Goal: Task Accomplishment & Management: Manage account settings

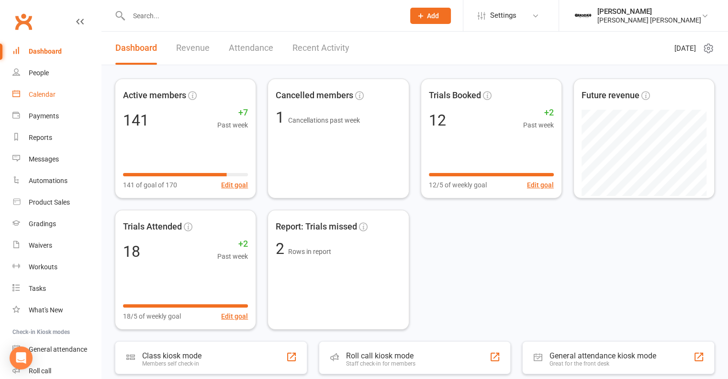
click at [53, 96] on div "Calendar" at bounding box center [42, 94] width 27 height 8
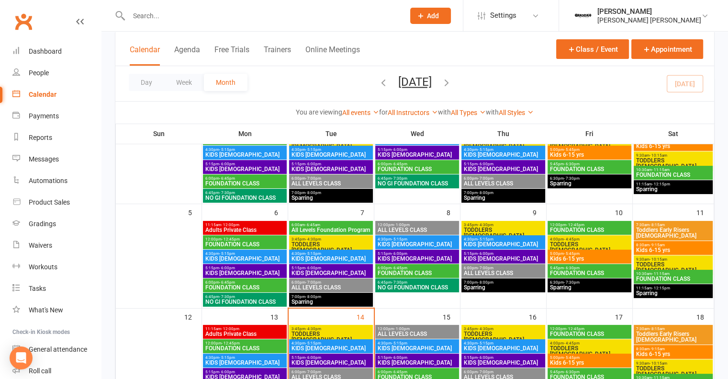
scroll to position [146, 0]
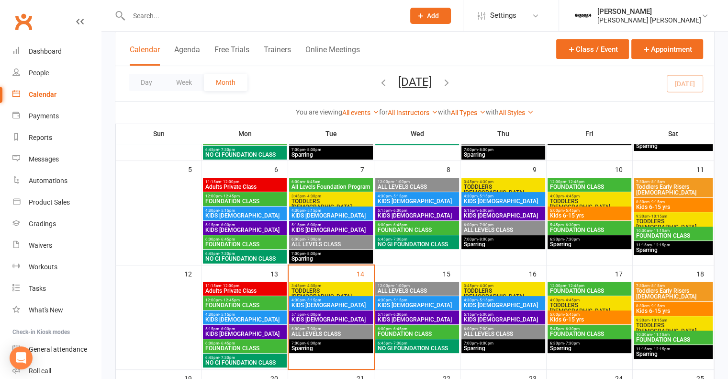
click at [595, 299] on span "4:00pm - 4:45pm" at bounding box center [590, 300] width 80 height 4
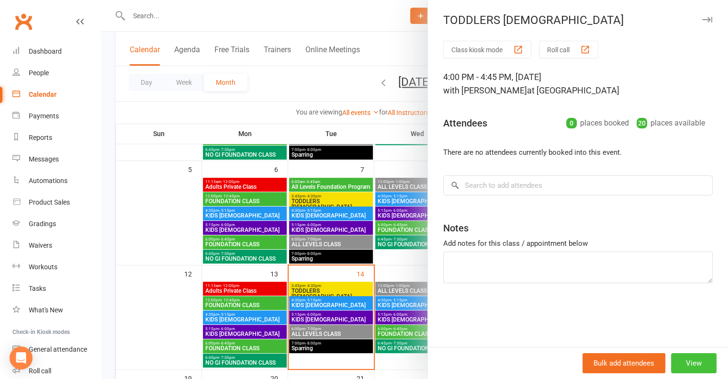
click at [678, 369] on button "View" at bounding box center [693, 363] width 45 height 20
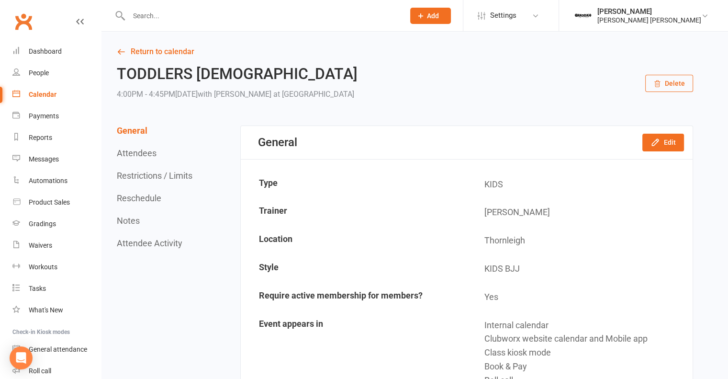
click at [184, 173] on button "Restrictions / Limits" at bounding box center [155, 175] width 76 height 10
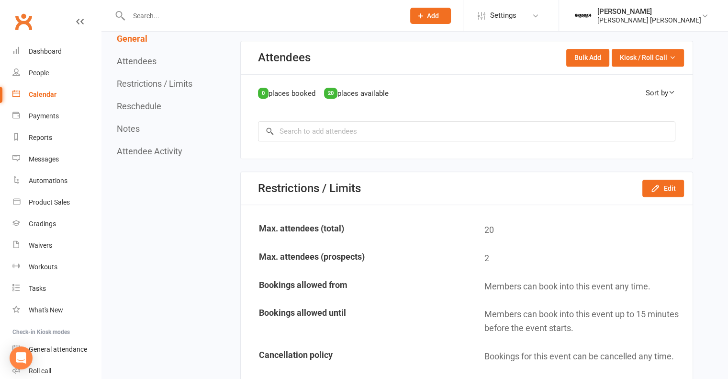
click at [184, 173] on nav "General Attendees Restrictions / Limits Reschedule Notes Attendee Activity" at bounding box center [156, 353] width 78 height 1323
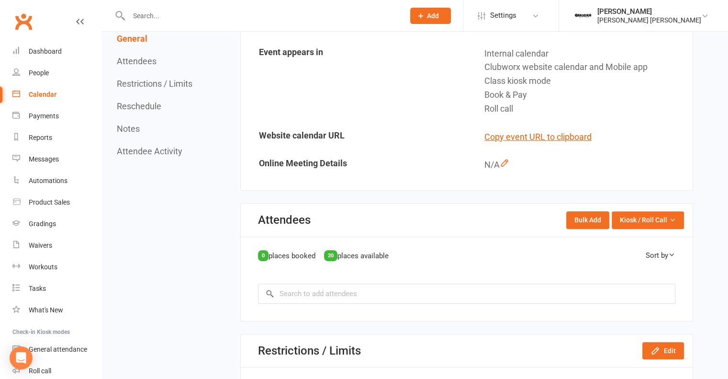
scroll to position [270, 0]
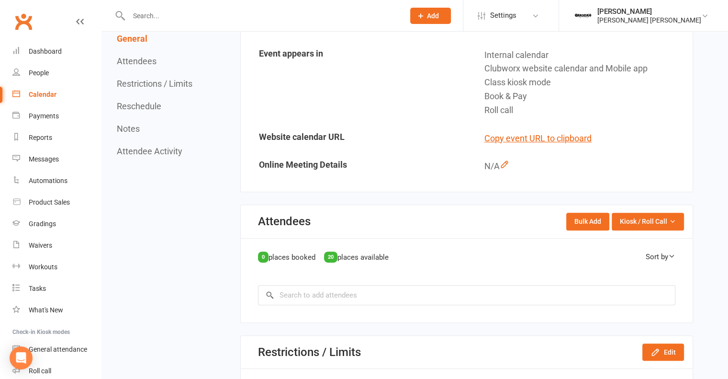
click at [132, 104] on button "Reschedule" at bounding box center [139, 106] width 45 height 10
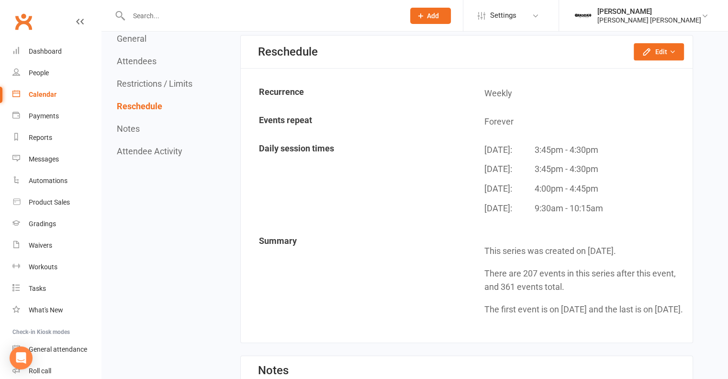
scroll to position [822, 0]
